Goal: Task Accomplishment & Management: Complete application form

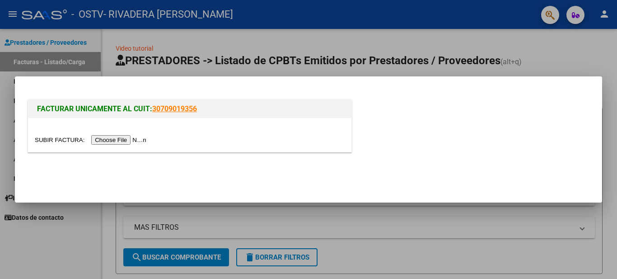
click at [133, 139] on input "file" at bounding box center [92, 139] width 114 height 9
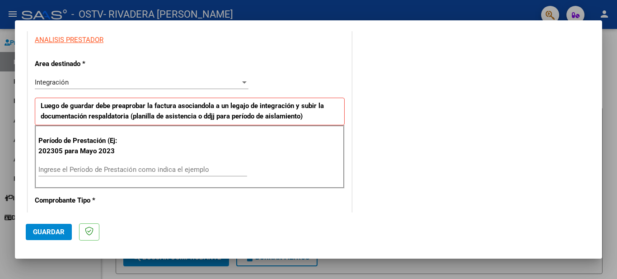
scroll to position [198, 0]
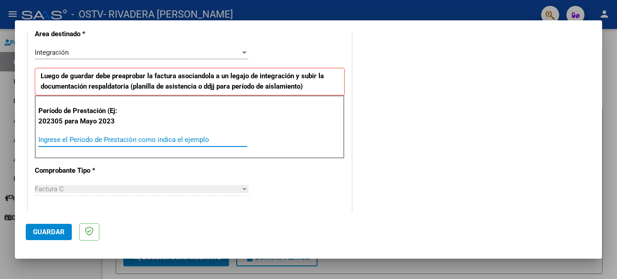
drag, startPoint x: 598, startPoint y: 94, endPoint x: 157, endPoint y: 140, distance: 443.8
click at [157, 140] on input "Ingrese el Período de Prestación como indica el ejemplo" at bounding box center [142, 140] width 209 height 8
type input "202507"
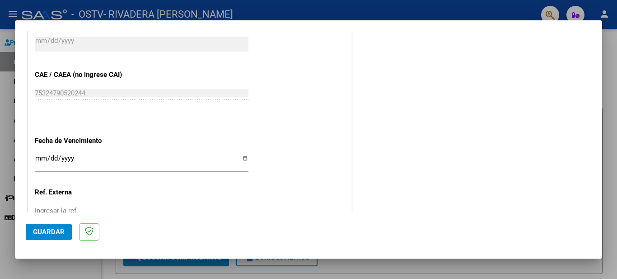
scroll to position [535, 0]
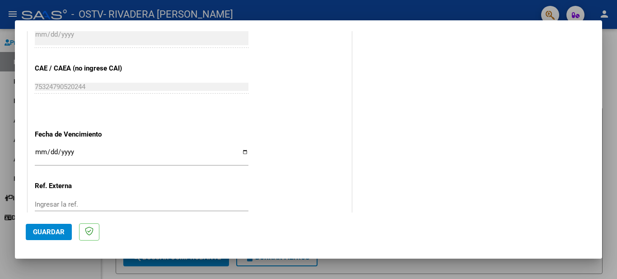
click at [244, 153] on input "Ingresar la fecha" at bounding box center [142, 155] width 214 height 14
type input "[DATE]"
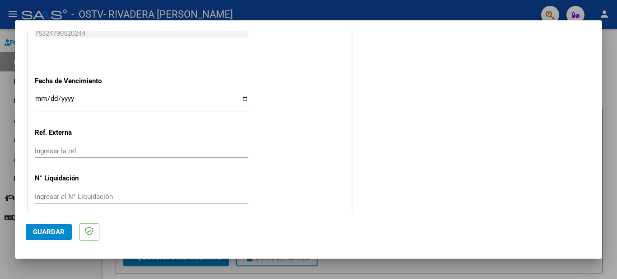
scroll to position [597, 0]
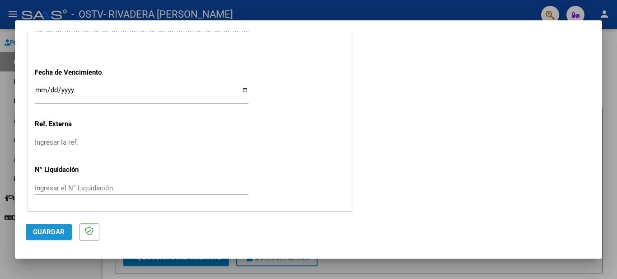
click at [44, 230] on span "Guardar" at bounding box center [49, 232] width 32 height 8
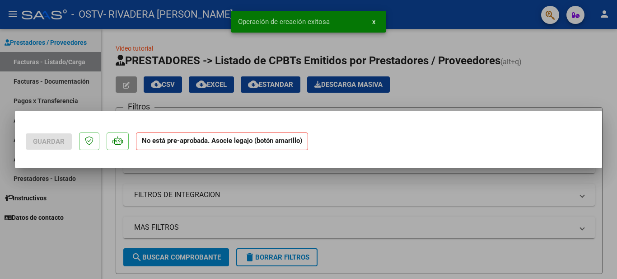
scroll to position [0, 0]
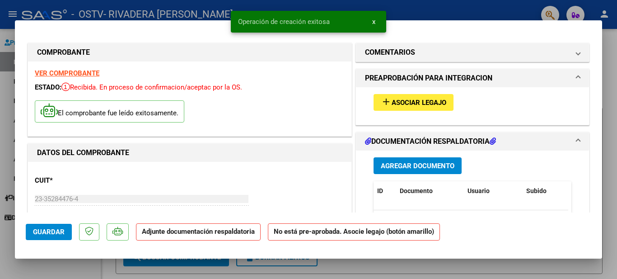
click at [407, 104] on span "Asociar Legajo" at bounding box center [419, 103] width 55 height 8
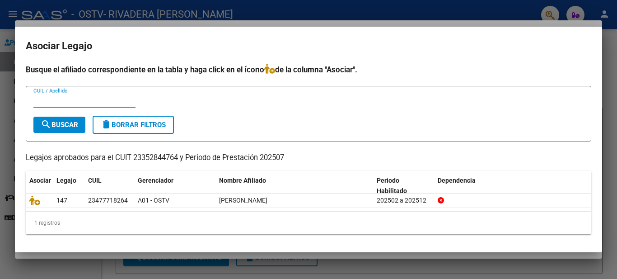
click at [613, 210] on div at bounding box center [308, 139] width 617 height 279
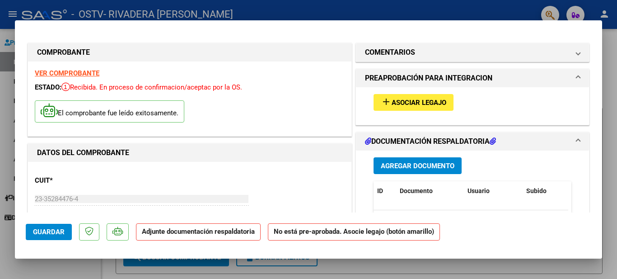
click at [442, 171] on button "Agregar Documento" at bounding box center [418, 165] width 88 height 17
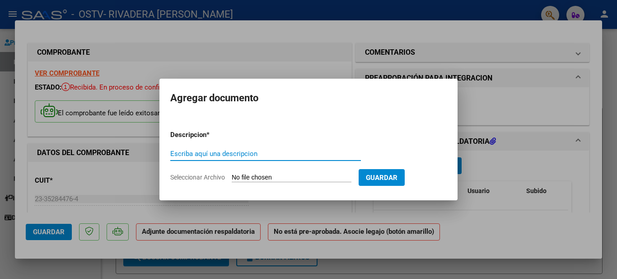
click at [197, 154] on input "Escriba aquí una descripcion" at bounding box center [265, 154] width 191 height 8
type input "FACTURACION JULIO"
click at [279, 174] on input "Seleccionar Archivo" at bounding box center [292, 178] width 120 height 9
type input "C:\fakepath\PDF [PERSON_NAME] .pdf"
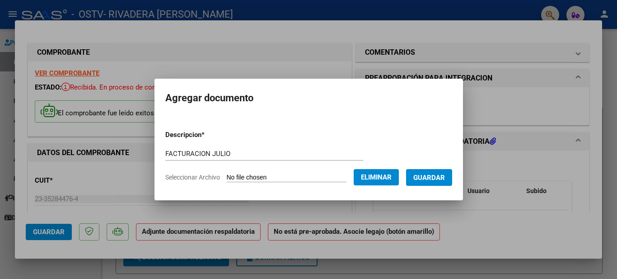
click at [434, 183] on button "Guardar" at bounding box center [429, 177] width 46 height 17
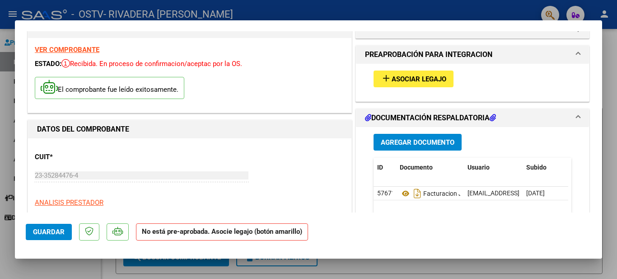
scroll to position [22, 0]
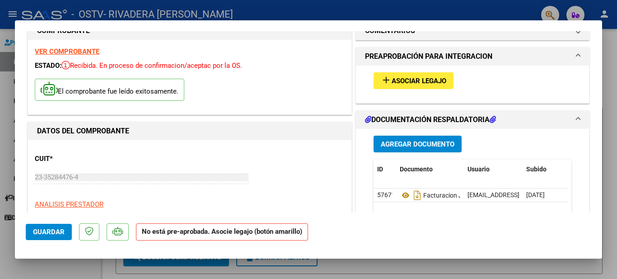
click at [383, 81] on mat-icon "add" at bounding box center [386, 80] width 11 height 11
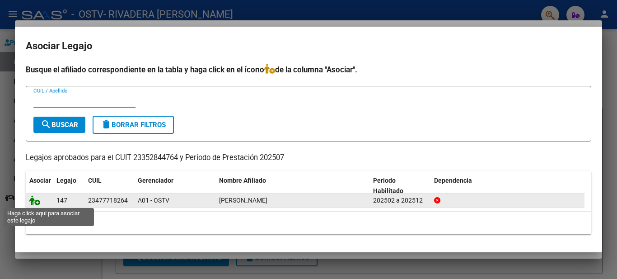
click at [34, 200] on icon at bounding box center [34, 200] width 11 height 10
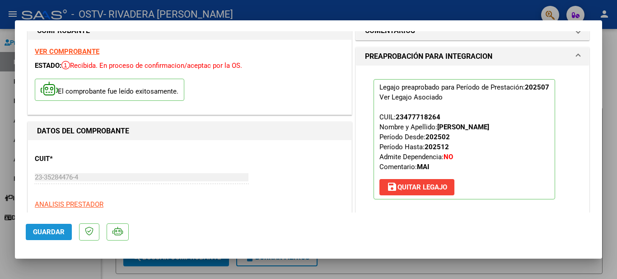
click at [52, 234] on span "Guardar" at bounding box center [49, 232] width 32 height 8
click at [44, 234] on span "Guardar" at bounding box center [49, 232] width 32 height 8
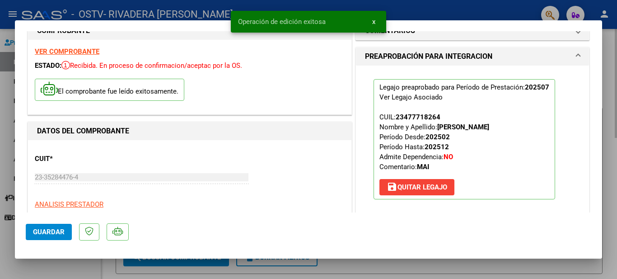
click at [612, 107] on div at bounding box center [308, 139] width 617 height 279
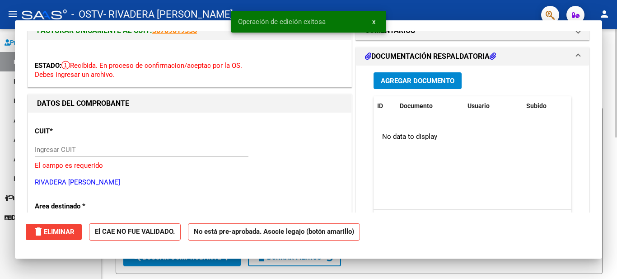
scroll to position [0, 0]
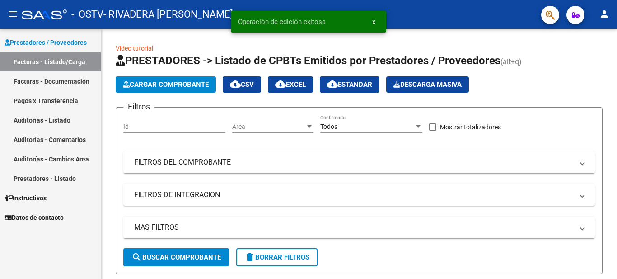
click at [70, 81] on link "Facturas - Documentación" at bounding box center [50, 80] width 101 height 19
